Goal: Task Accomplishment & Management: Use online tool/utility

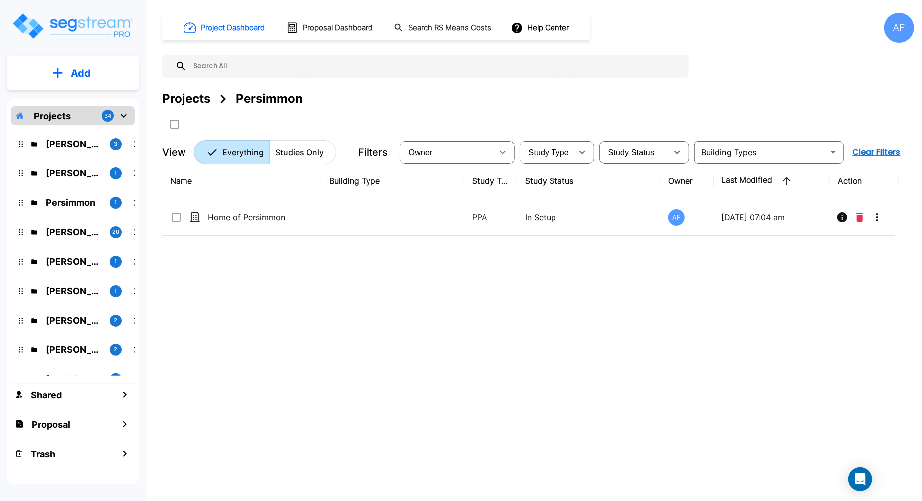
click at [357, 63] on input "text" at bounding box center [435, 66] width 497 height 23
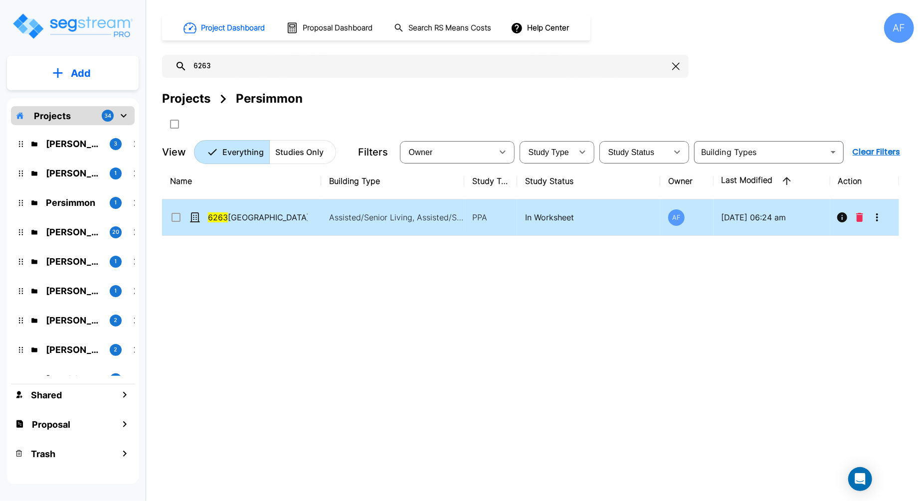
type input "6263"
click at [874, 223] on button "More-Options" at bounding box center [877, 217] width 20 height 20
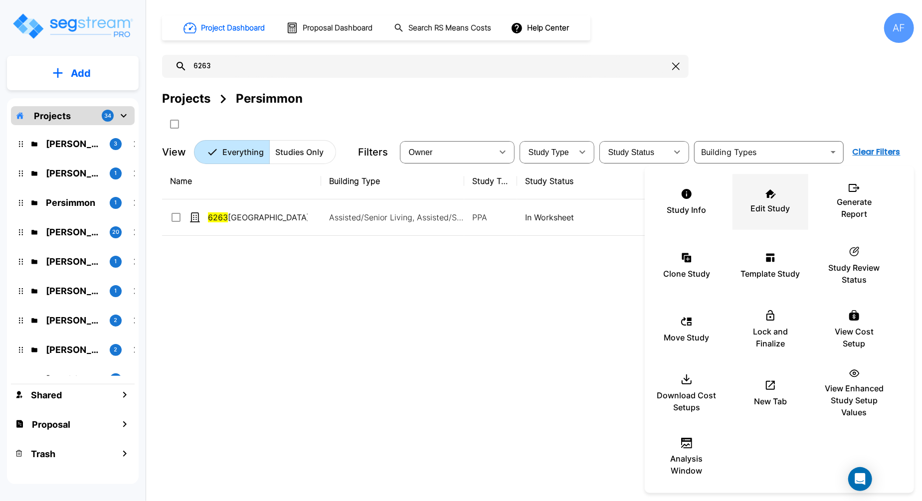
click at [787, 205] on p "Edit Study" at bounding box center [770, 208] width 39 height 12
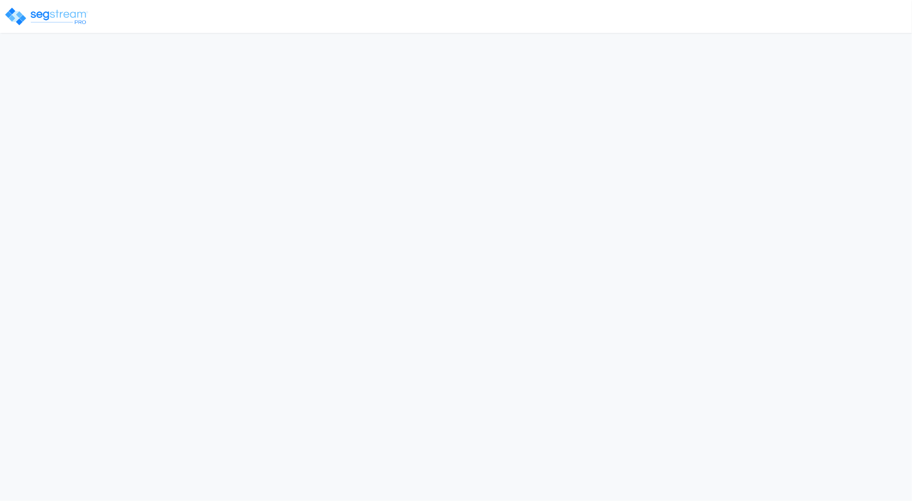
select select "2024"
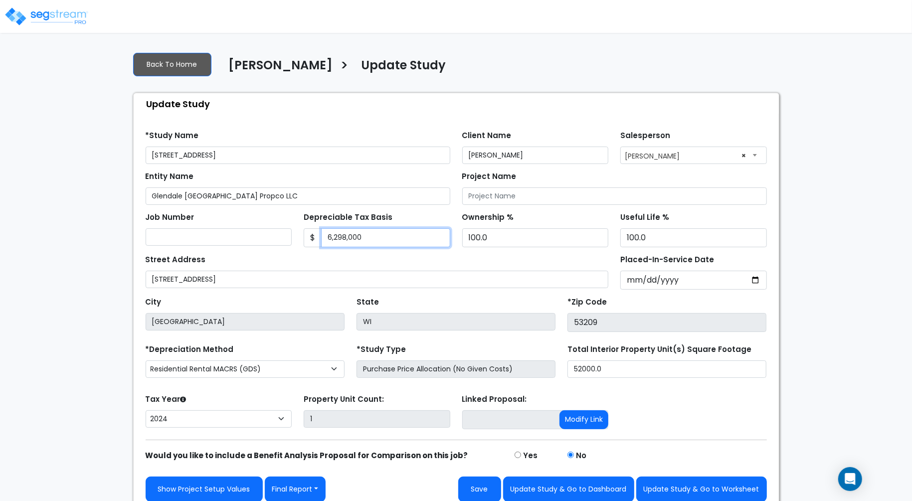
drag, startPoint x: 371, startPoint y: 238, endPoint x: 309, endPoint y: 240, distance: 61.4
click at [309, 240] on div "$ 6,298,000" at bounding box center [377, 237] width 147 height 19
paste input "text"
type input "4,958,000"
click at [380, 130] on div "*Study Name 6263 North Green Bay Avenue Glendale" at bounding box center [298, 146] width 305 height 36
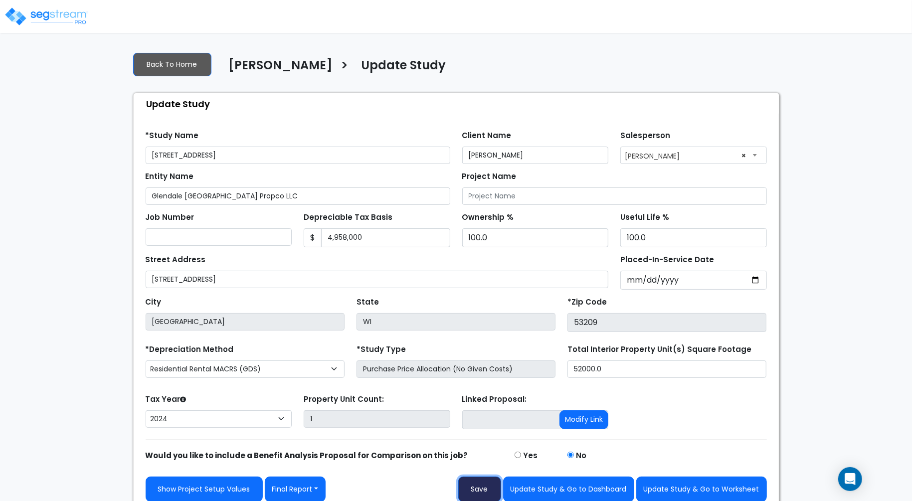
click at [481, 483] on button "Save" at bounding box center [479, 489] width 43 height 25
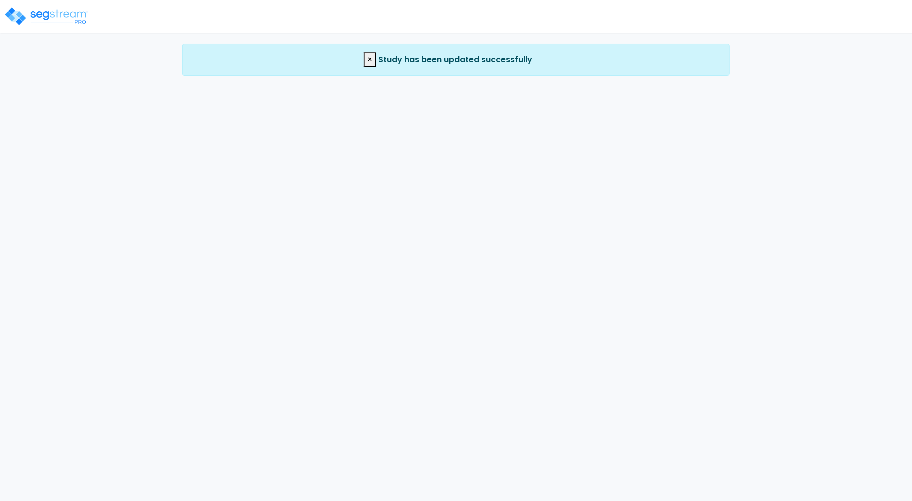
select select "2024"
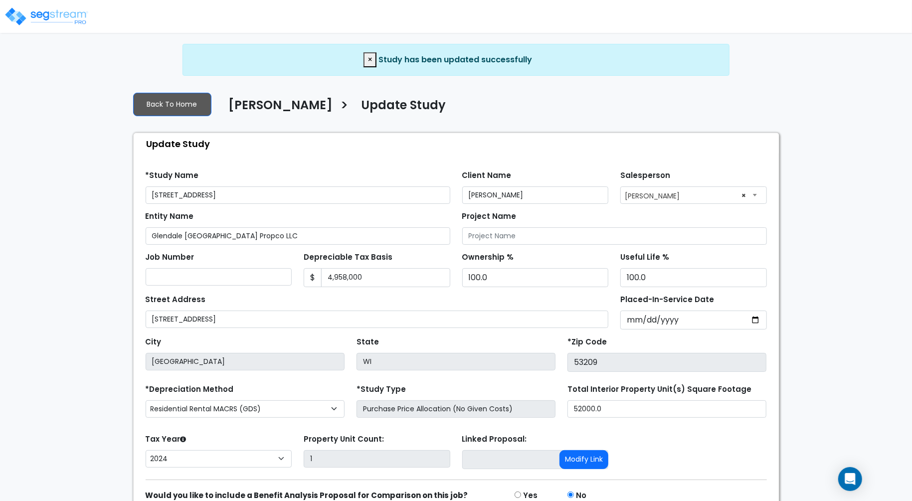
scroll to position [46, 0]
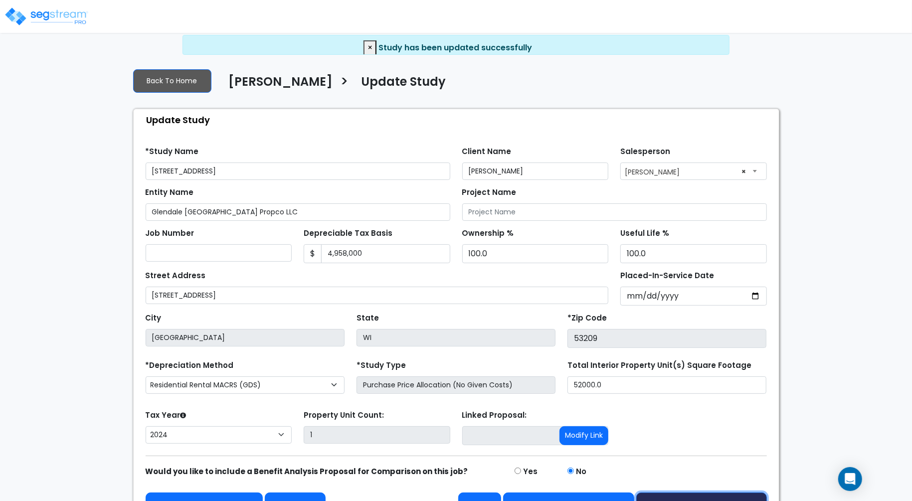
click at [707, 493] on button "Update Study & Go to Worksheet" at bounding box center [701, 505] width 131 height 25
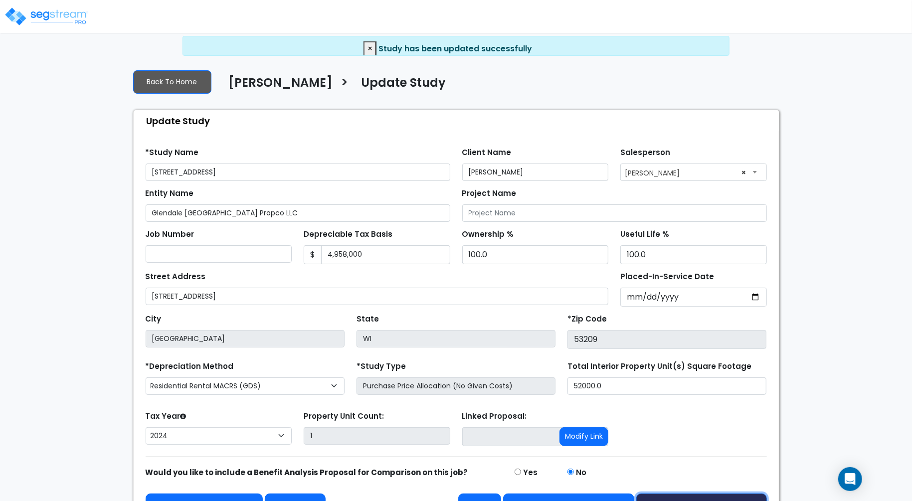
scroll to position [6, 0]
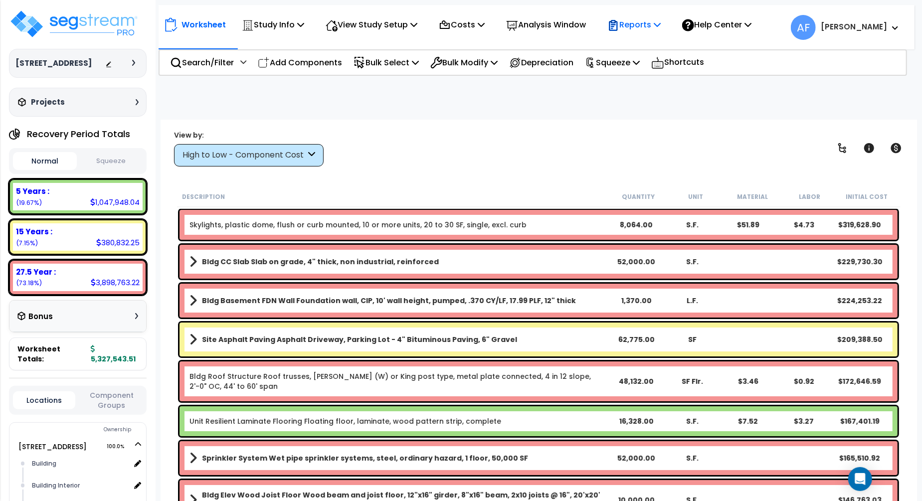
click at [660, 29] on p "Reports" at bounding box center [633, 24] width 53 height 13
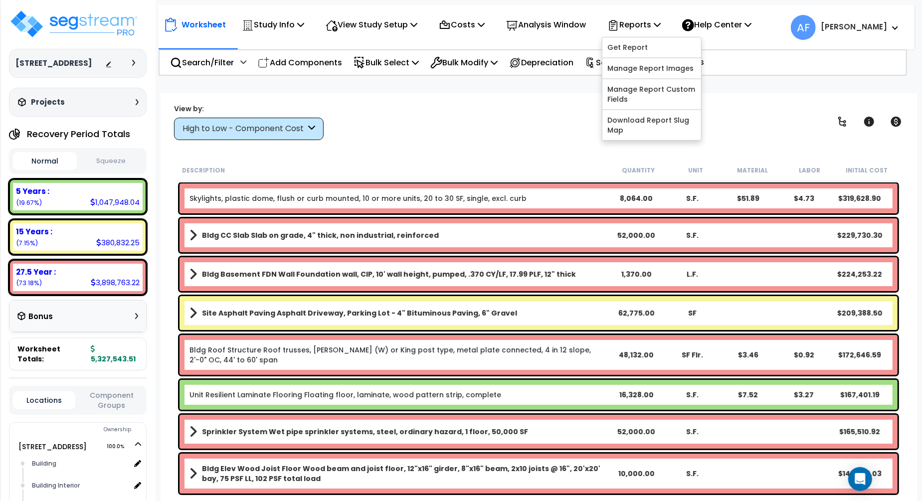
click at [564, 120] on div "View by: High to Low - Component Cost High to Low - Component Cost" at bounding box center [539, 121] width 736 height 37
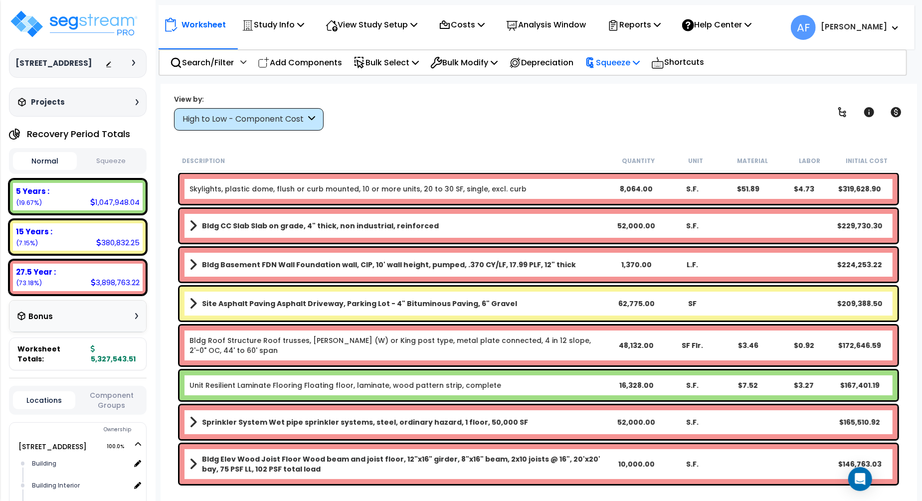
click at [626, 65] on p "Squeeze" at bounding box center [612, 62] width 55 height 13
click at [621, 81] on link "Squeeze" at bounding box center [629, 85] width 99 height 20
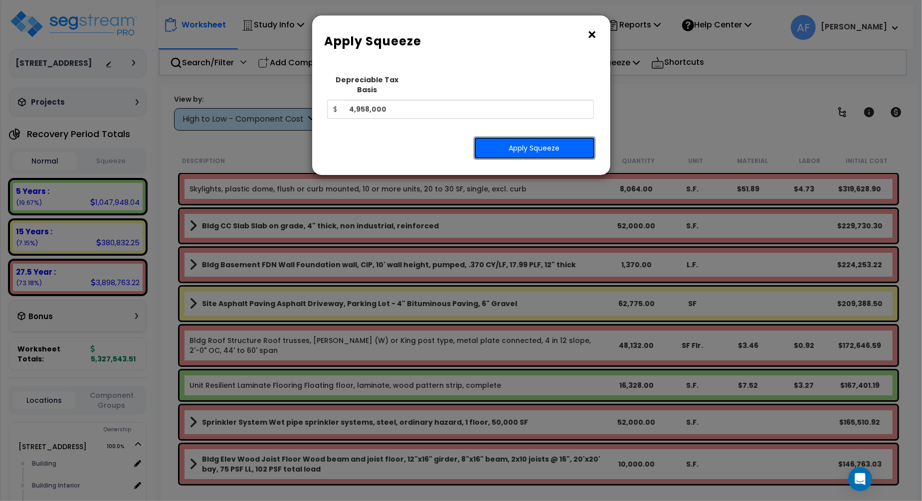
click at [510, 139] on button "Apply Squeeze" at bounding box center [535, 148] width 122 height 23
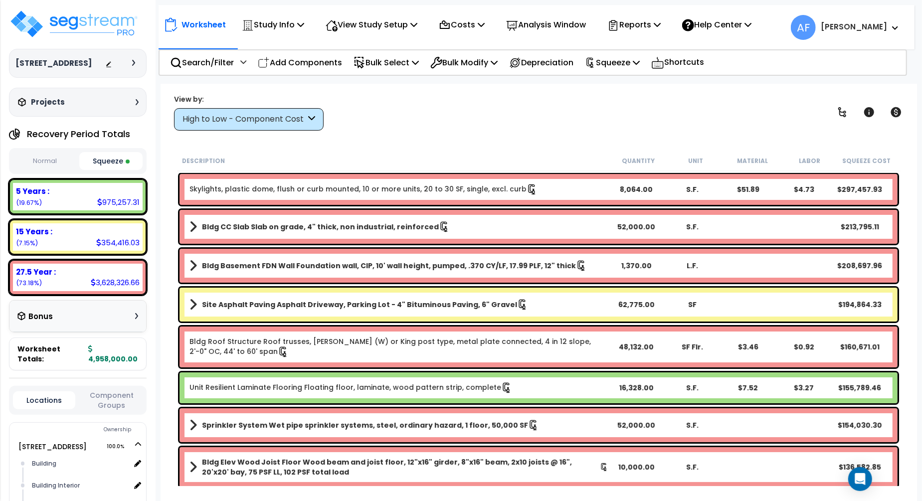
click at [531, 119] on div "View by: High to Low - Component Cost High to Low - Component Cost" at bounding box center [539, 112] width 736 height 37
click at [47, 170] on button "Normal" at bounding box center [45, 161] width 64 height 17
click at [104, 170] on button "Squeeze" at bounding box center [111, 161] width 64 height 17
click at [633, 60] on p "Squeeze" at bounding box center [612, 62] width 55 height 13
click at [443, 149] on div "Worksheet Study Info Study Setup Add Property Unit Template study Clone study AF" at bounding box center [539, 334] width 756 height 501
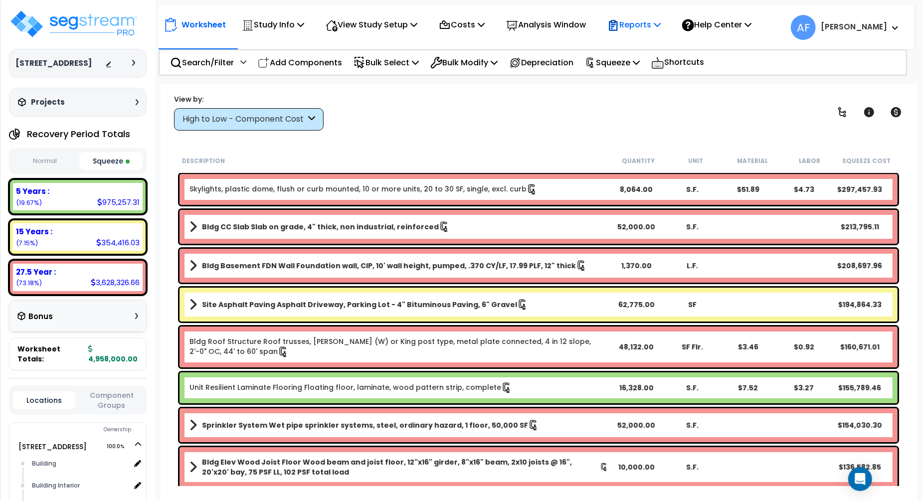
click at [661, 23] on icon at bounding box center [657, 24] width 7 height 8
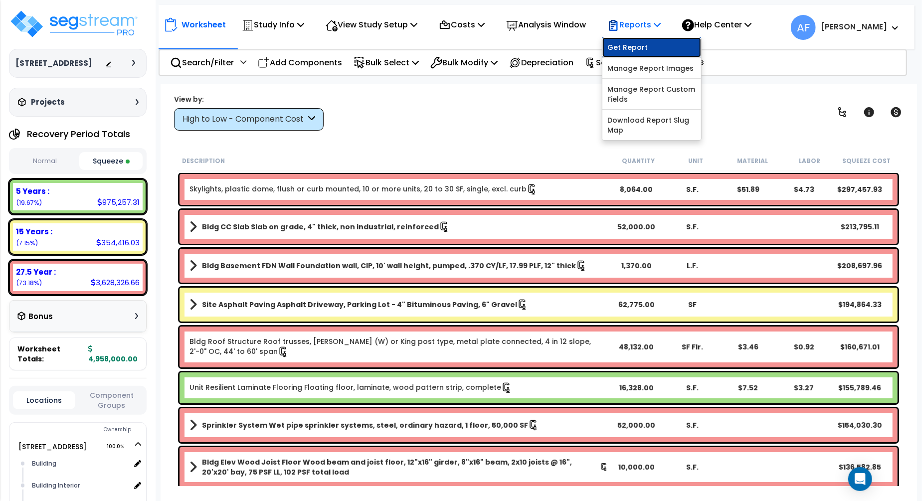
click at [658, 43] on link "Get Report" at bounding box center [651, 47] width 99 height 20
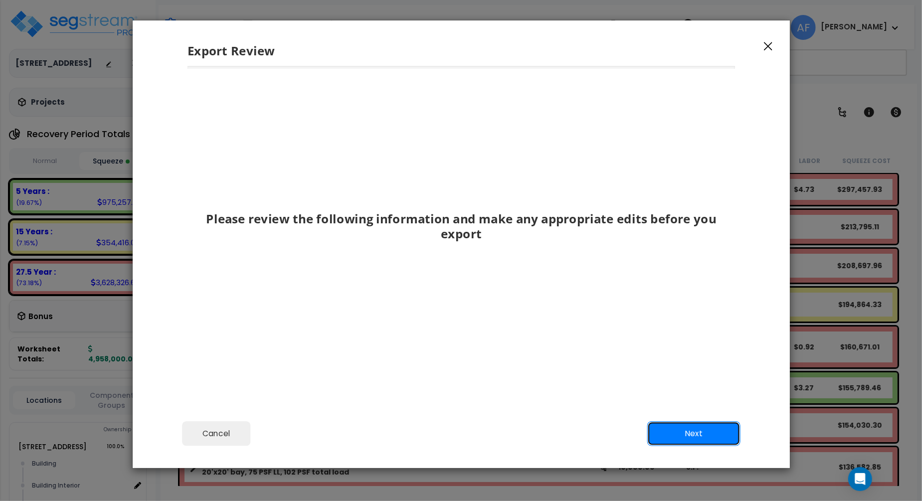
click at [697, 429] on button "Next" at bounding box center [693, 433] width 93 height 25
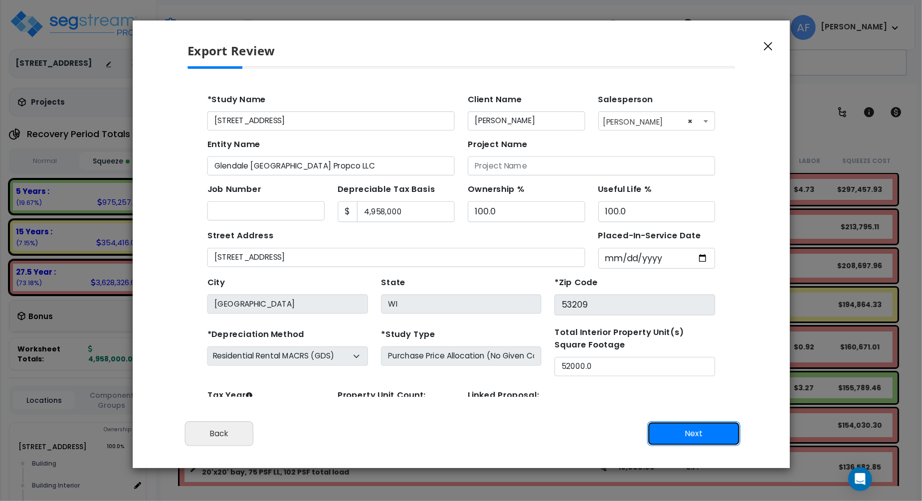
click at [698, 436] on button "Next" at bounding box center [693, 433] width 93 height 25
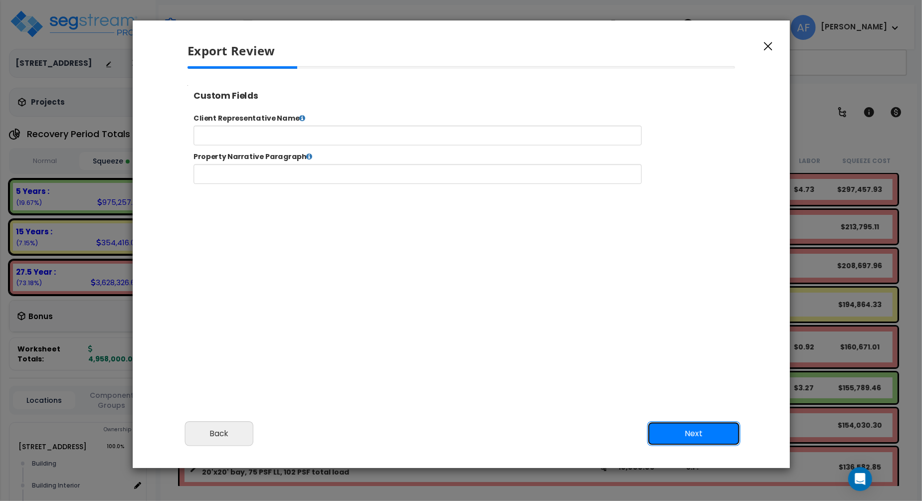
click at [698, 436] on button "Next" at bounding box center [693, 433] width 93 height 25
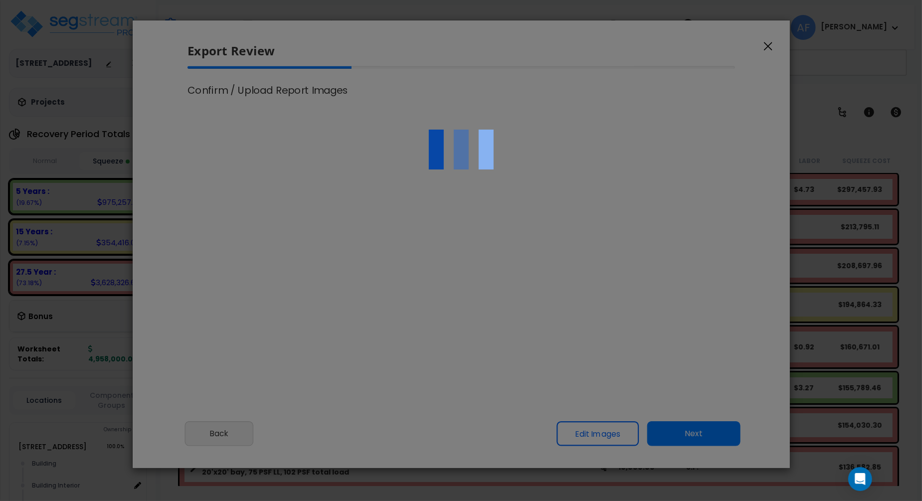
select select "2024"
